Goal: Information Seeking & Learning: Learn about a topic

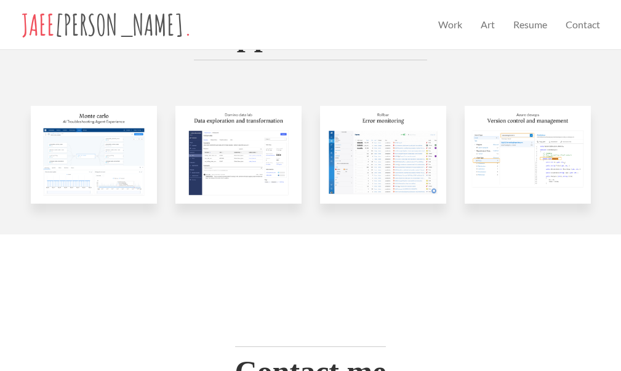
scroll to position [452, 0]
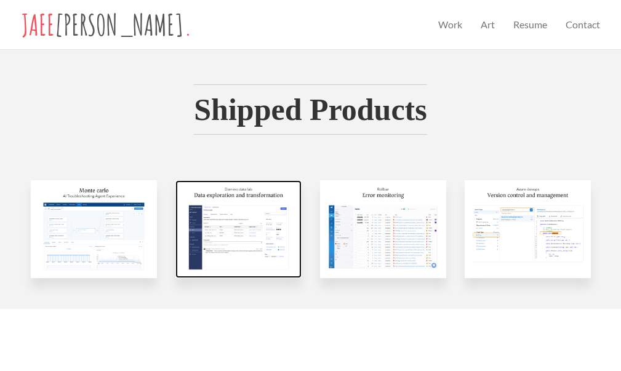
click at [260, 195] on img at bounding box center [239, 229] width 126 height 98
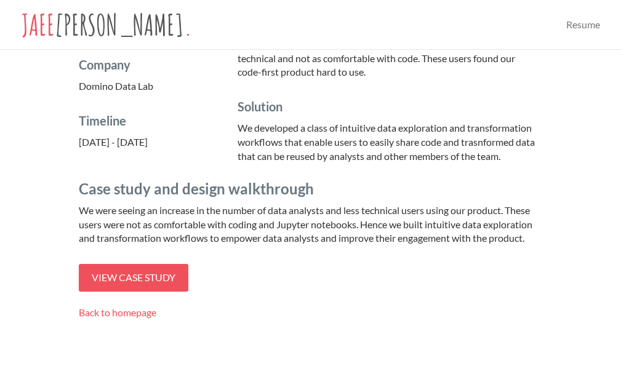
scroll to position [310, 0]
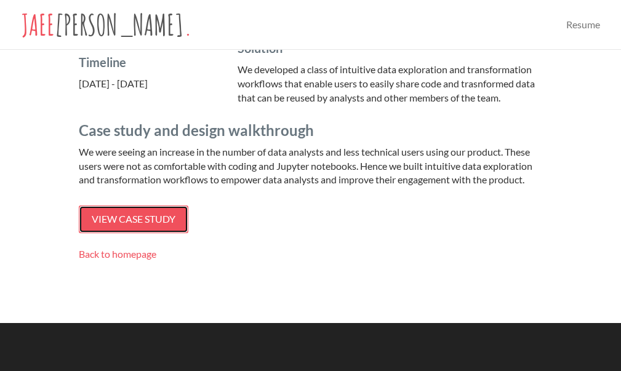
click at [131, 226] on link "View case study" at bounding box center [134, 220] width 110 height 28
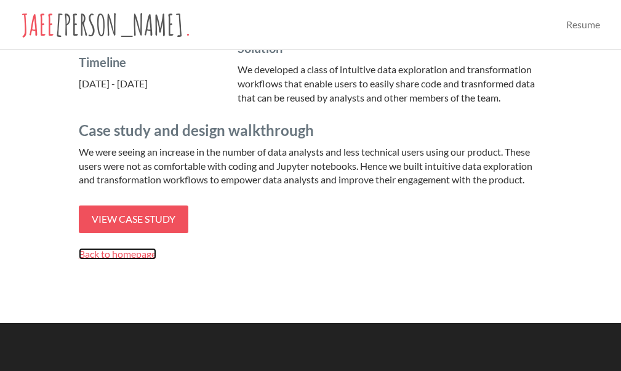
click at [143, 259] on span "Back to homepage" at bounding box center [118, 254] width 78 height 12
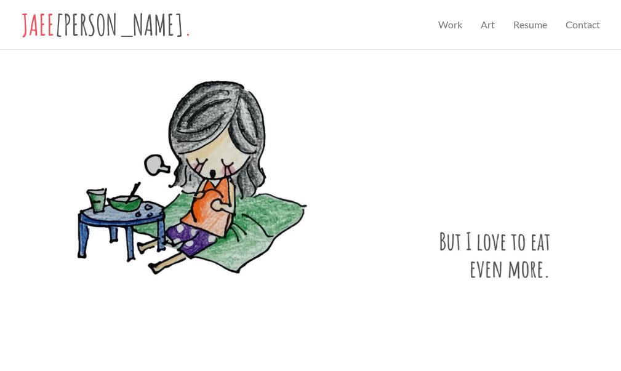
scroll to position [438, 0]
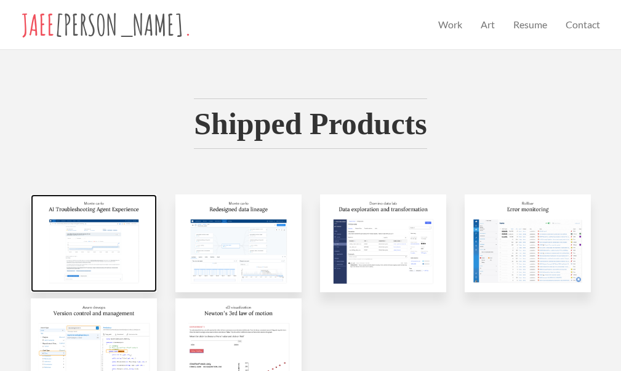
click at [124, 256] on img at bounding box center [94, 244] width 126 height 98
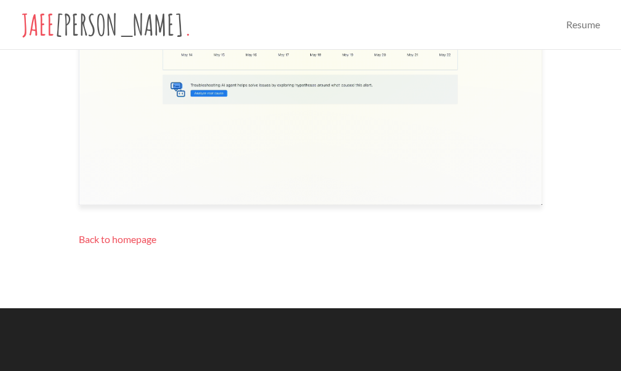
scroll to position [1160, 0]
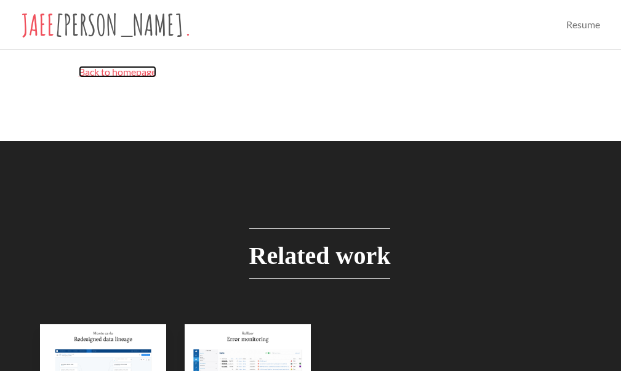
click at [97, 66] on span "Back to homepage" at bounding box center [118, 72] width 78 height 12
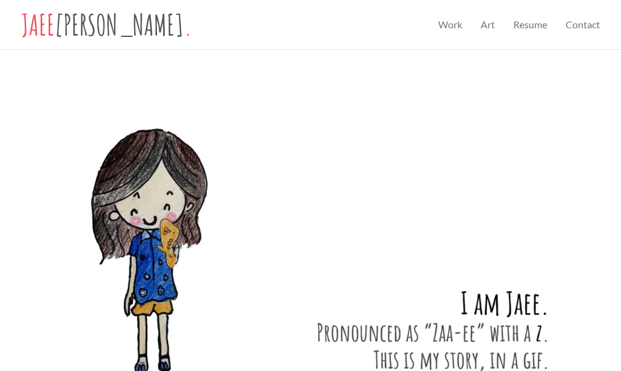
scroll to position [438, 0]
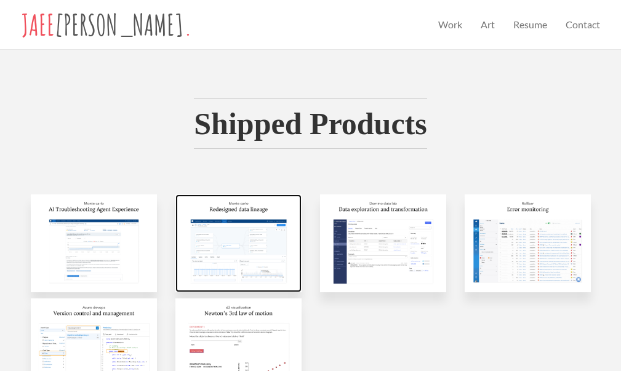
click at [271, 228] on img at bounding box center [239, 244] width 126 height 98
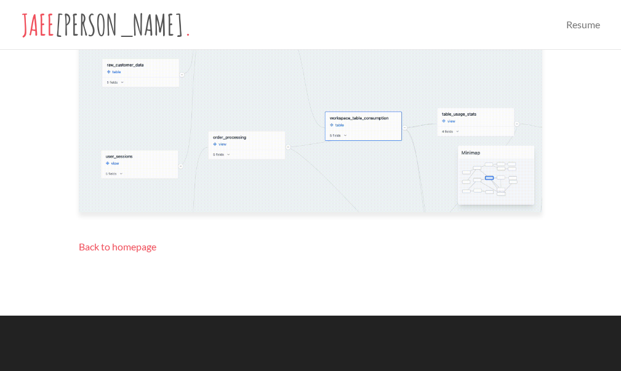
scroll to position [1236, 0]
